Goal: Transaction & Acquisition: Purchase product/service

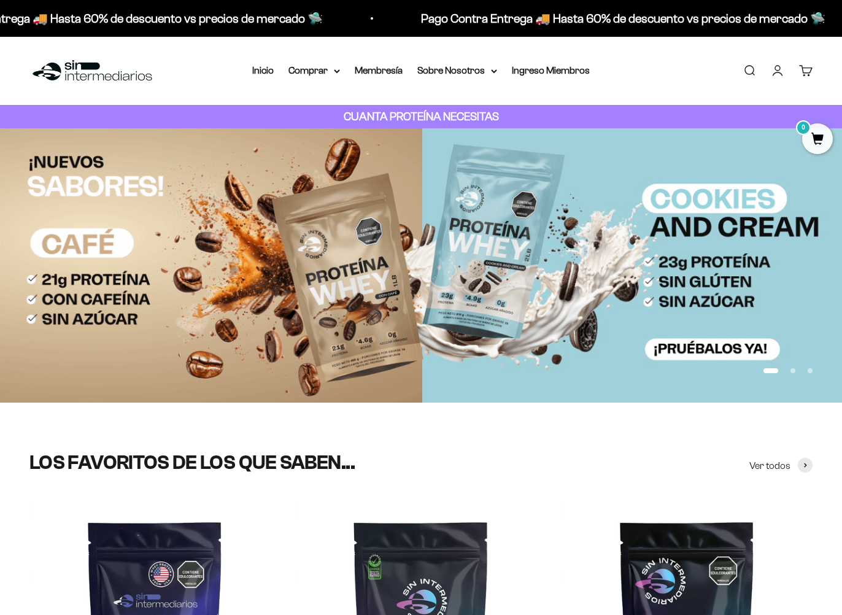
click at [801, 68] on link "Carrito 0" at bounding box center [806, 71] width 14 height 14
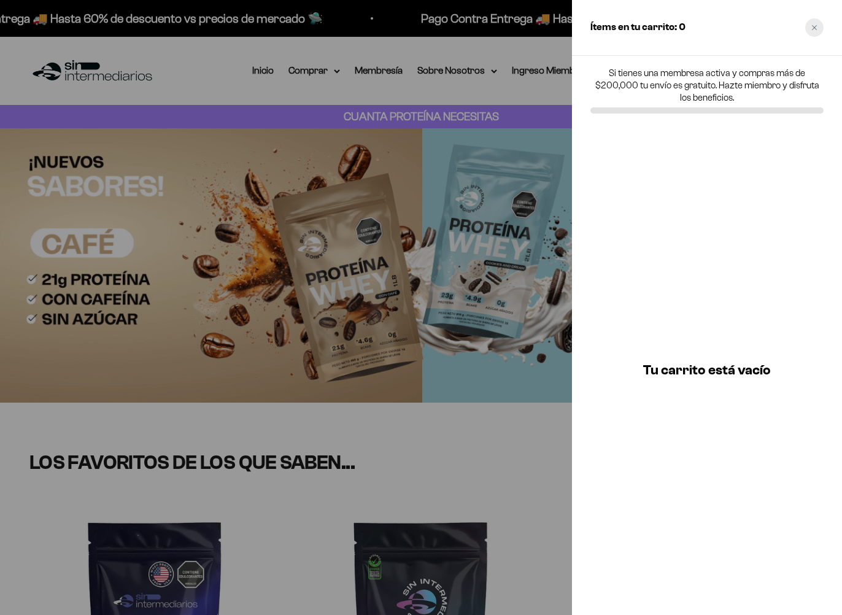
click at [811, 21] on div "Close cart" at bounding box center [814, 27] width 18 height 18
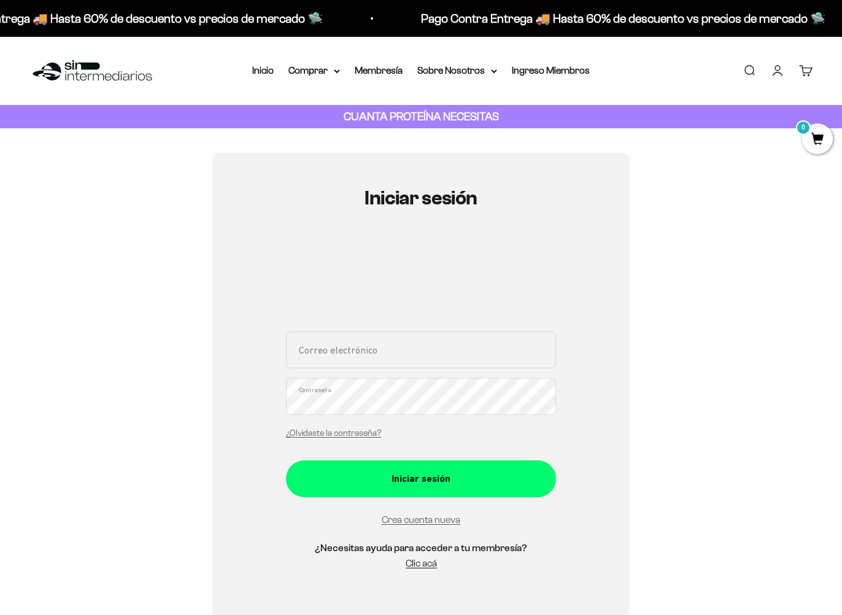
type input "[EMAIL_ADDRESS][DOMAIN_NAME]"
click at [421, 477] on button "Iniciar sesión" at bounding box center [421, 478] width 270 height 37
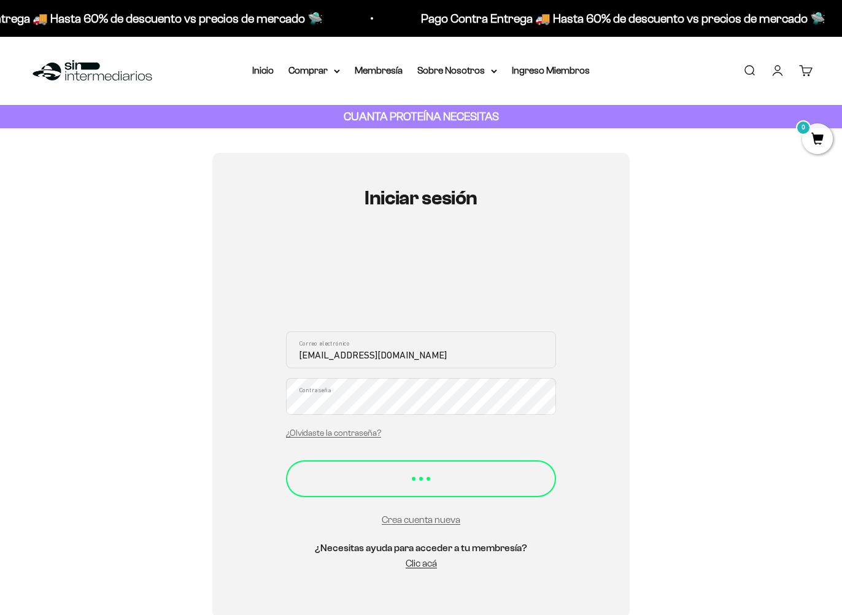
click at [407, 490] on button "Iniciar sesión" at bounding box center [421, 478] width 270 height 37
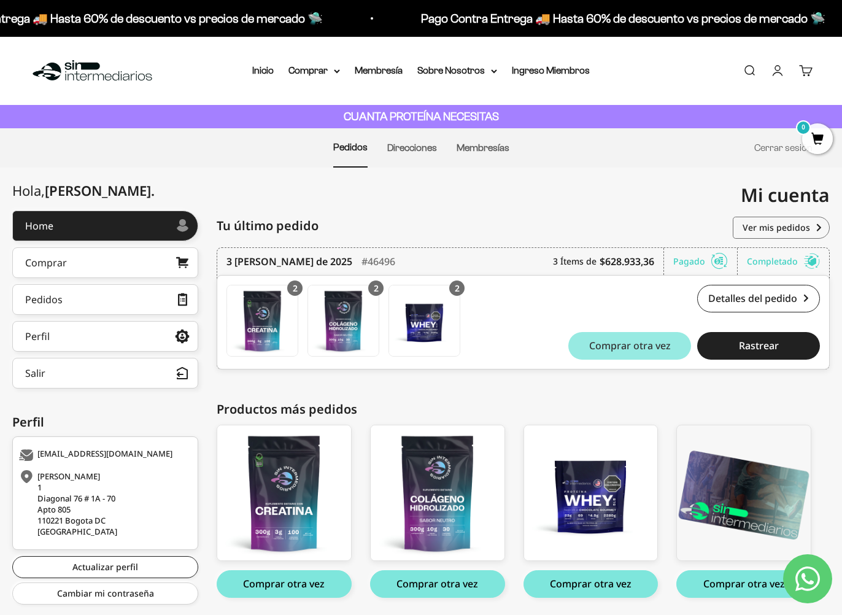
click at [630, 349] on span "Comprar otra vez" at bounding box center [630, 346] width 82 height 10
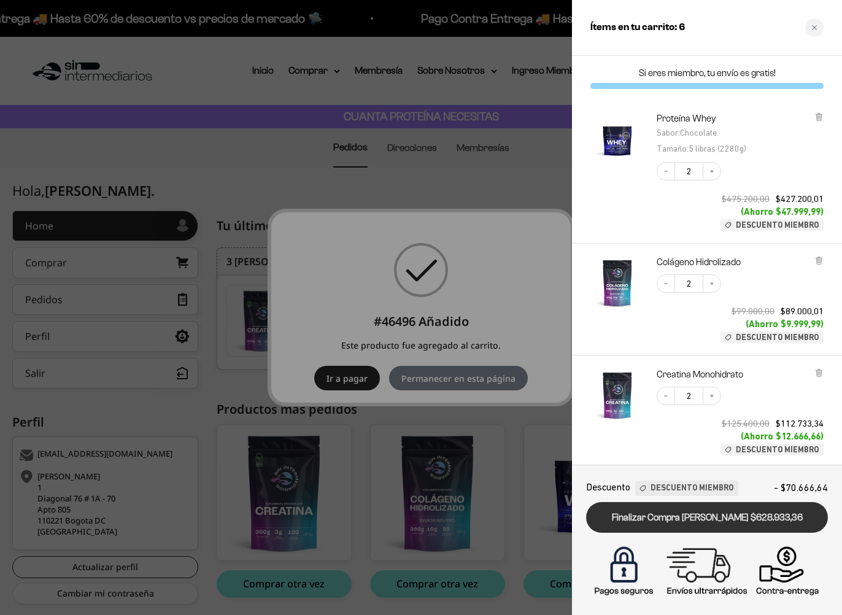
click at [722, 522] on link "Finalizar Compra Segura $628.933,36" at bounding box center [707, 517] width 242 height 31
